Goal: Task Accomplishment & Management: Use online tool/utility

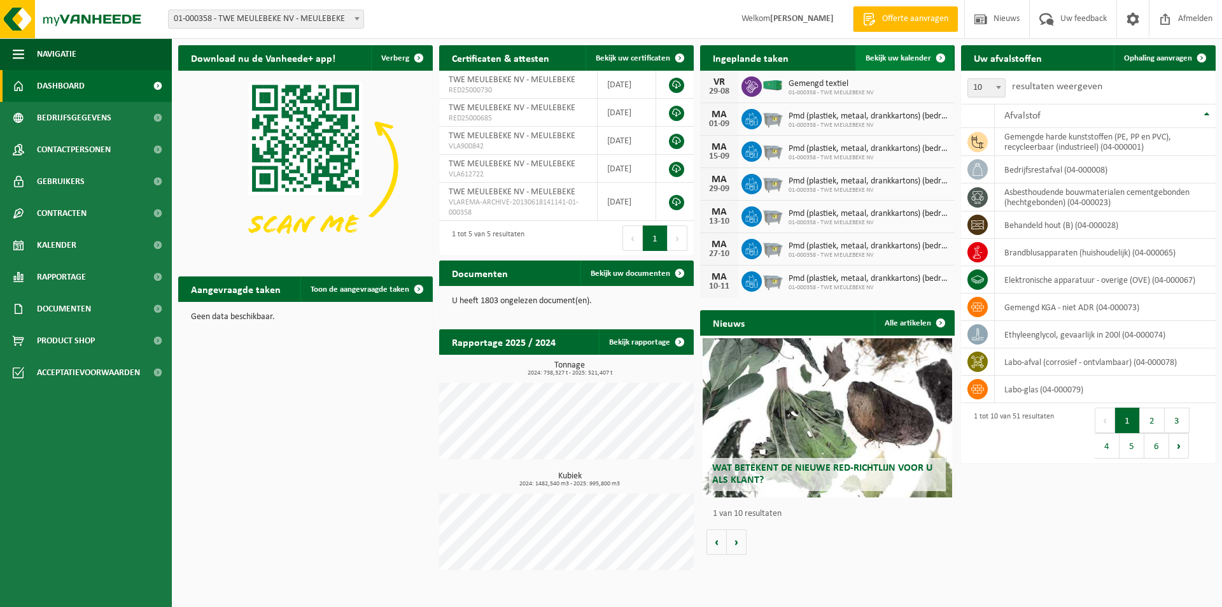
click at [890, 56] on span "Bekijk uw kalender" at bounding box center [899, 58] width 66 height 8
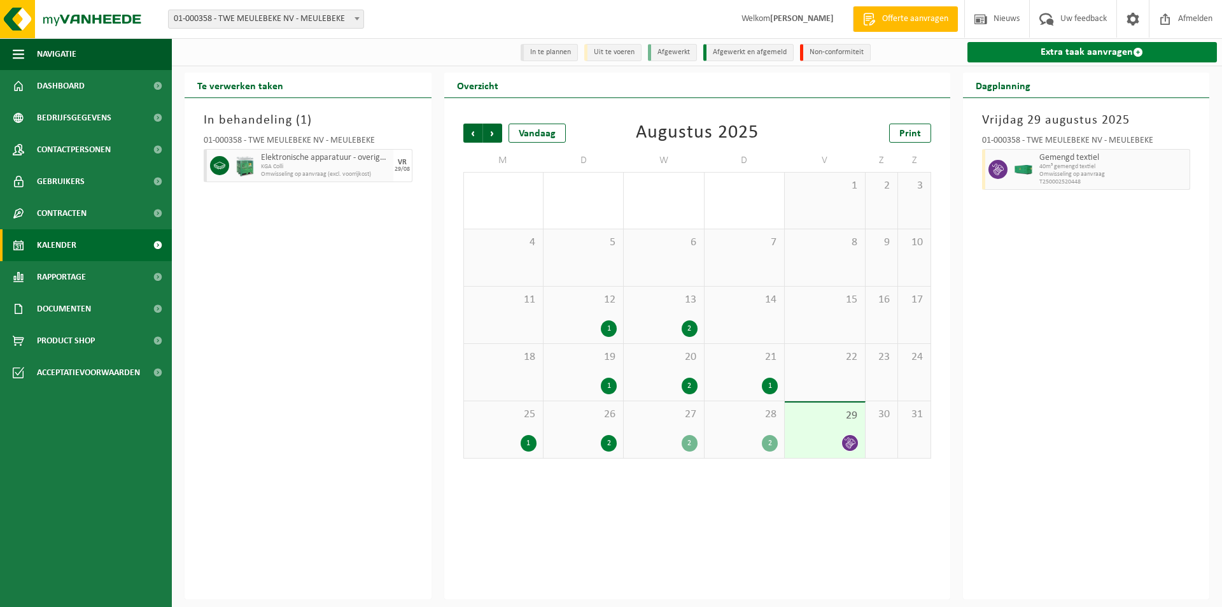
click at [1090, 52] on link "Extra taak aanvragen" at bounding box center [1093, 52] width 250 height 20
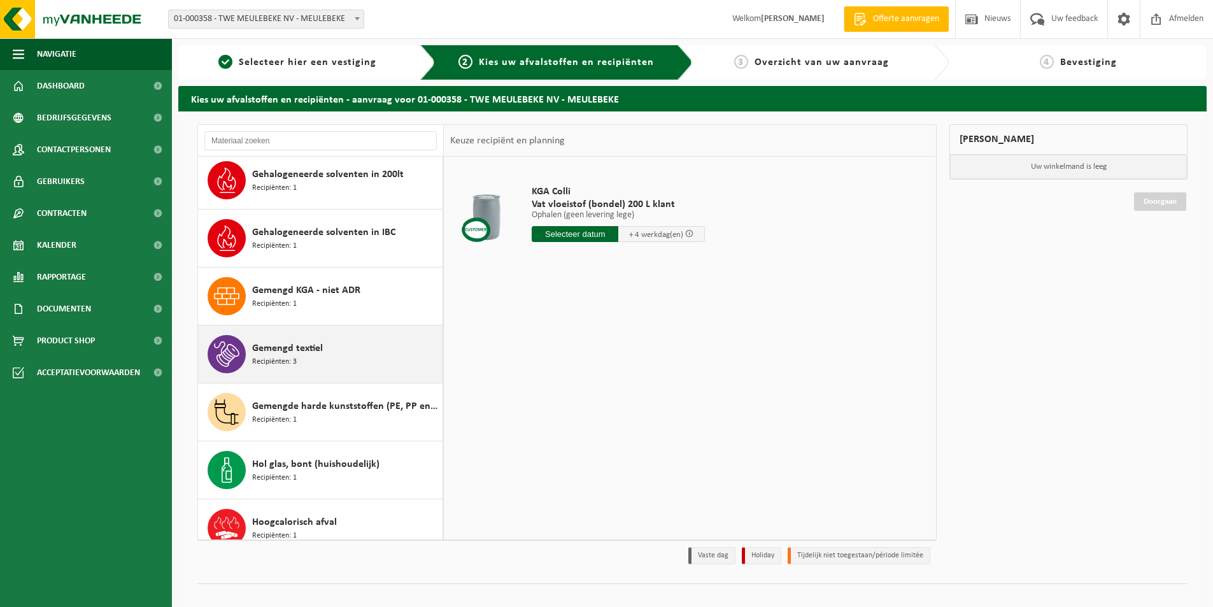
click at [258, 358] on span "Recipiënten: 3" at bounding box center [274, 362] width 45 height 12
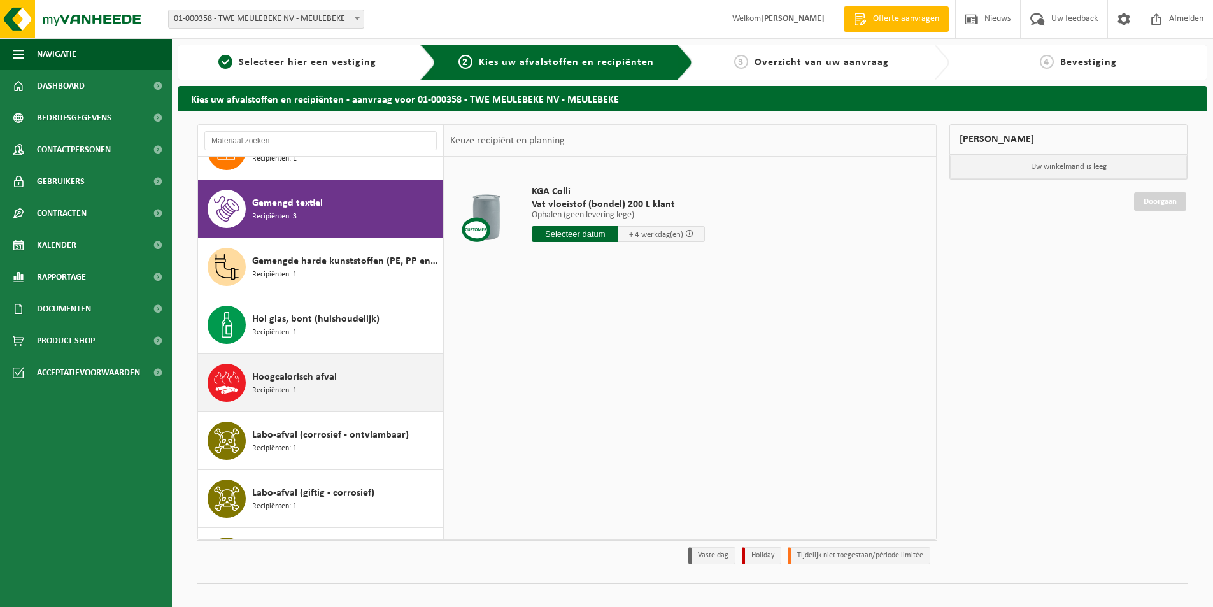
scroll to position [869, 0]
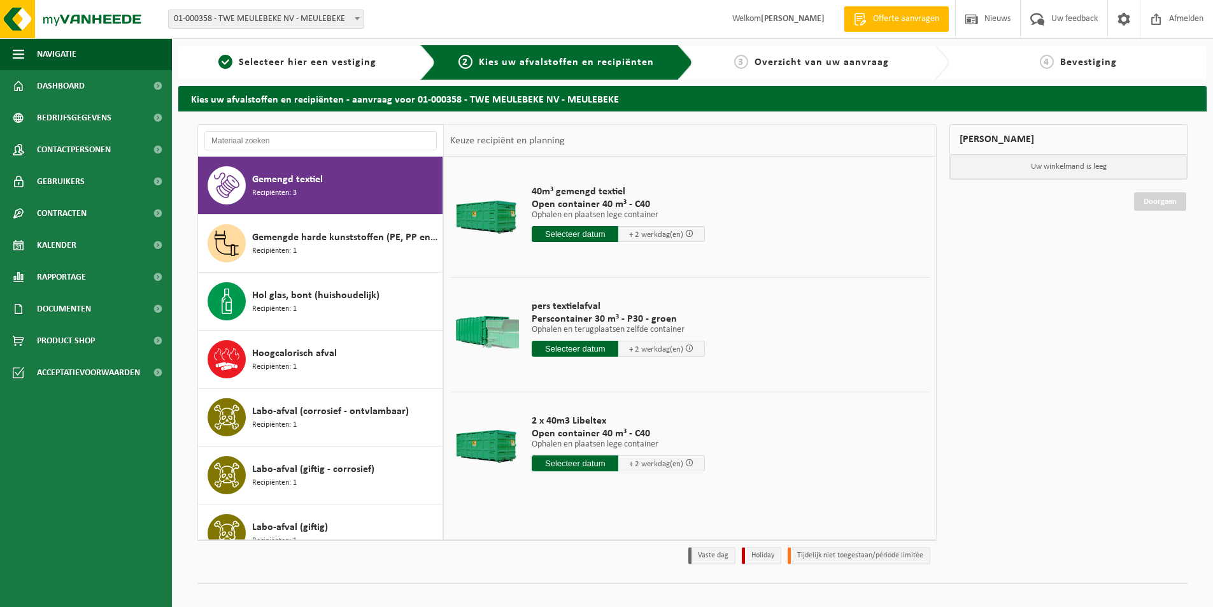
click at [550, 351] on input "text" at bounding box center [575, 349] width 87 height 16
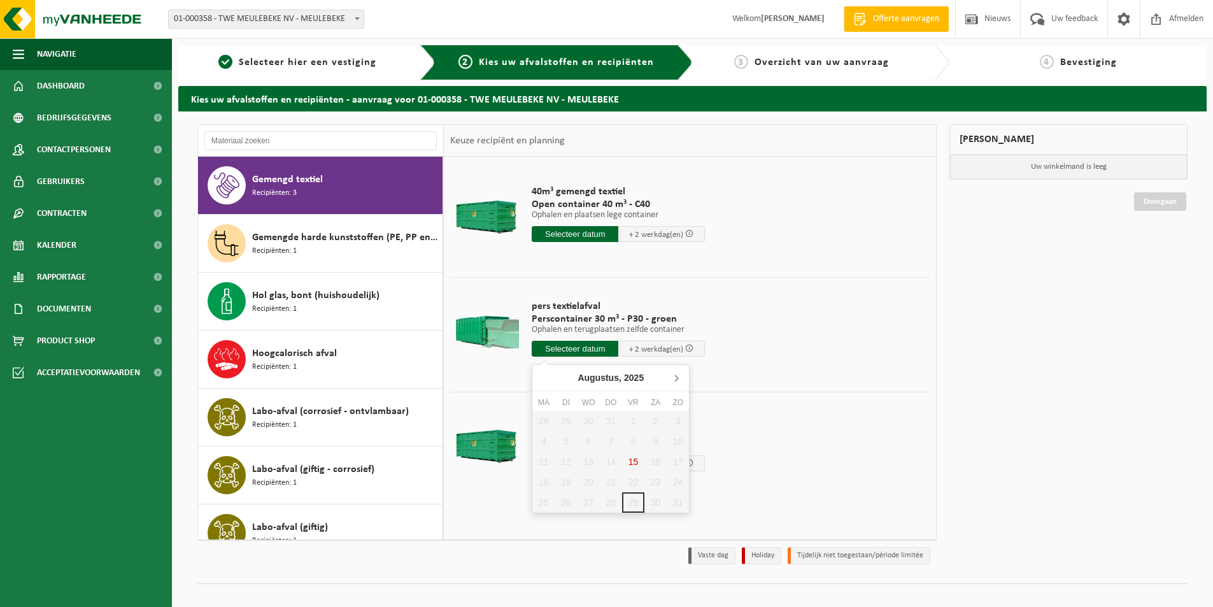
click at [677, 378] on icon at bounding box center [676, 377] width 20 height 20
click at [541, 423] on div "1" at bounding box center [543, 421] width 22 height 20
type input "Van 2025-09-01"
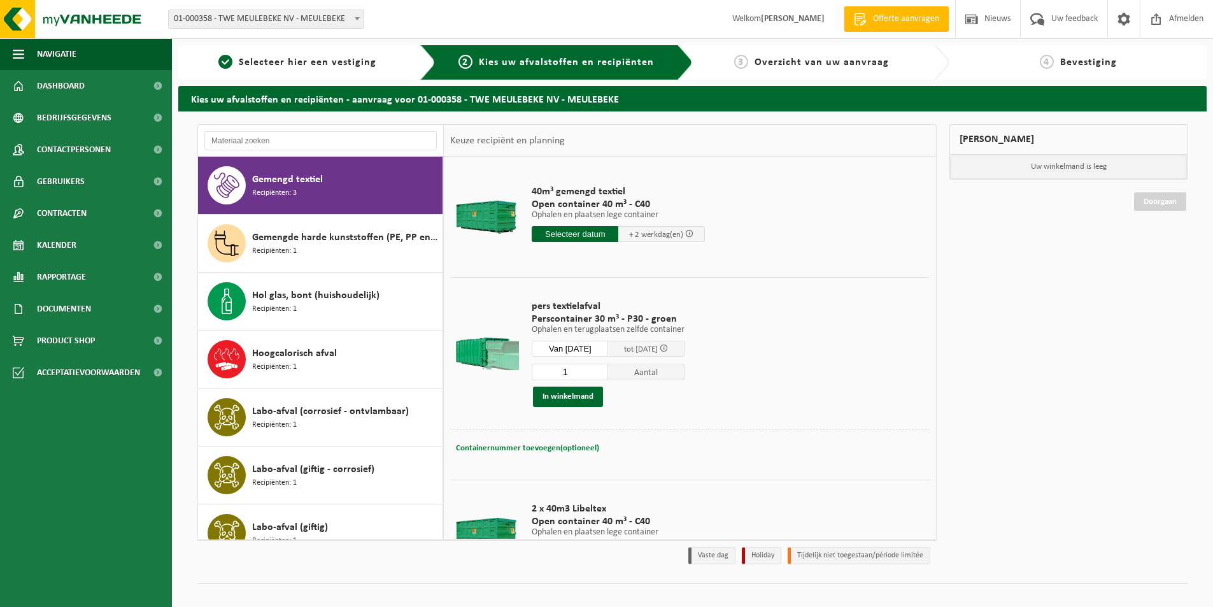
click at [522, 444] on span "Containernummer toevoegen(optioneel)" at bounding box center [527, 448] width 143 height 8
type input "STP346"
click at [569, 391] on button "In winkelmand" at bounding box center [568, 396] width 70 height 20
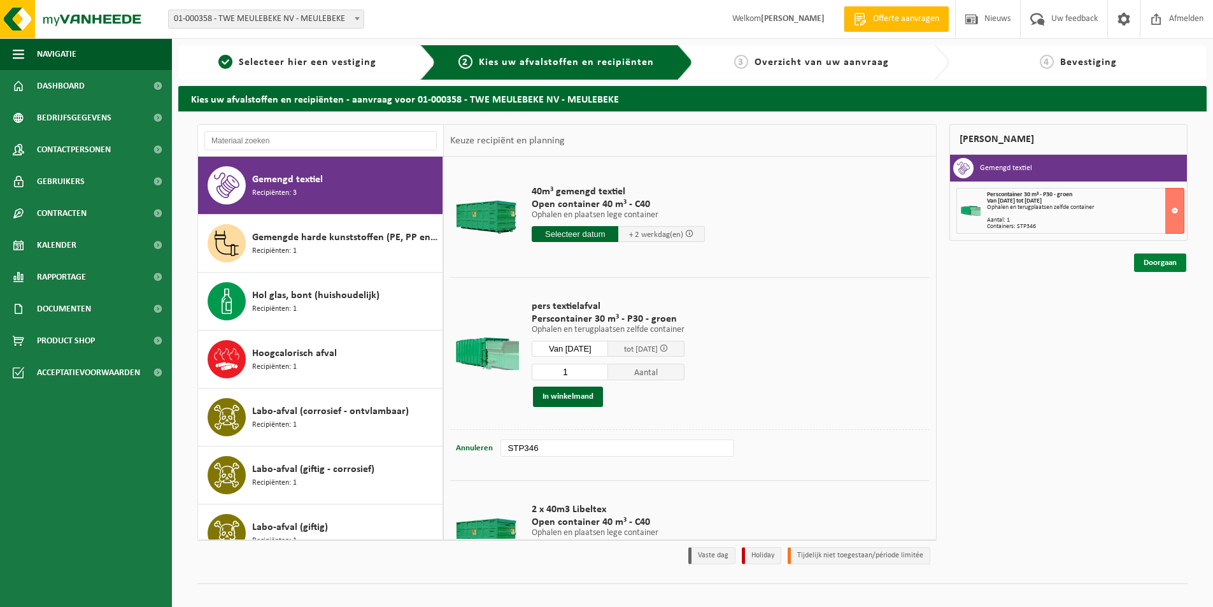
click at [1147, 263] on link "Doorgaan" at bounding box center [1160, 262] width 52 height 18
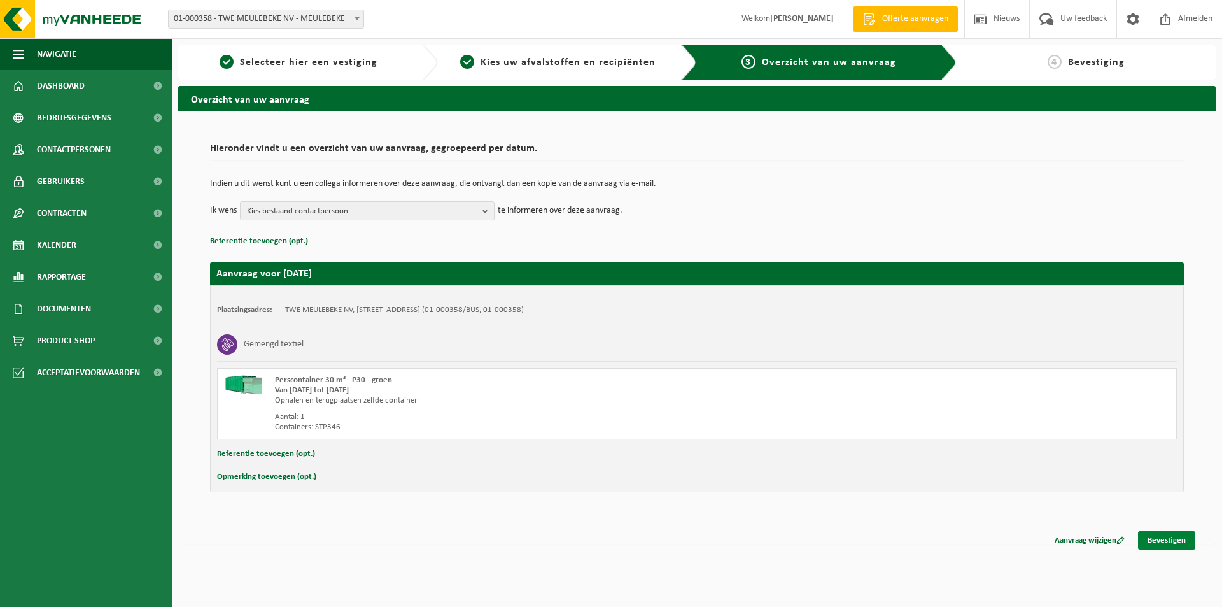
click at [1161, 538] on link "Bevestigen" at bounding box center [1166, 540] width 57 height 18
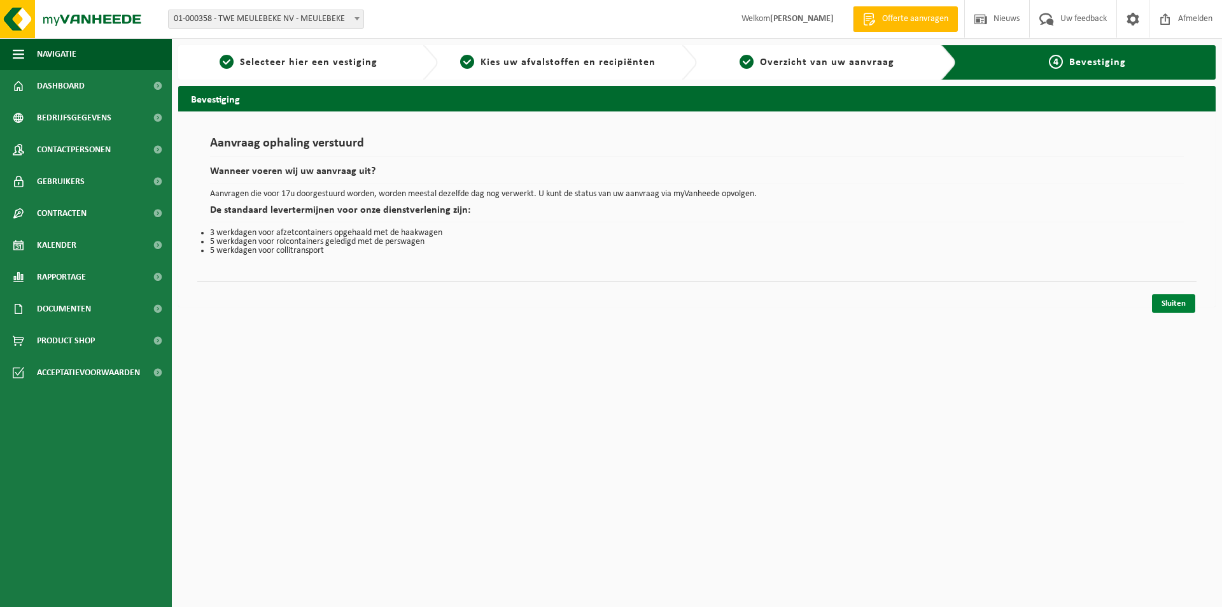
click at [1166, 303] on link "Sluiten" at bounding box center [1173, 303] width 43 height 18
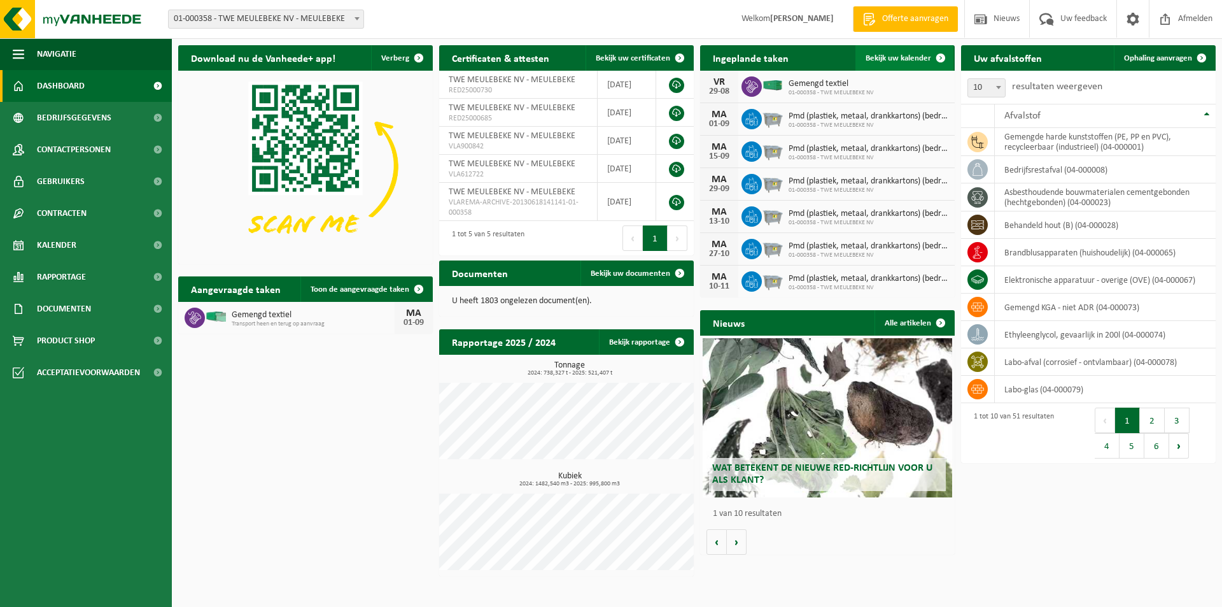
click at [883, 54] on span "Bekijk uw kalender" at bounding box center [899, 58] width 66 height 8
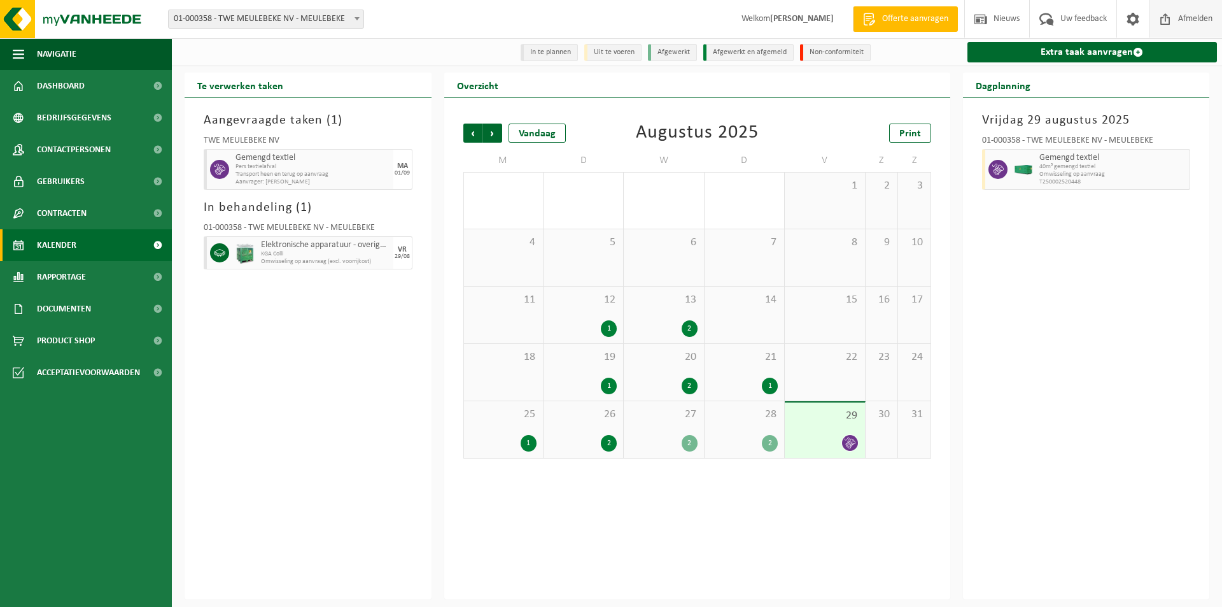
click at [1177, 22] on span "Afmelden" at bounding box center [1195, 19] width 41 height 38
